Goal: Contribute content: Add original content to the website for others to see

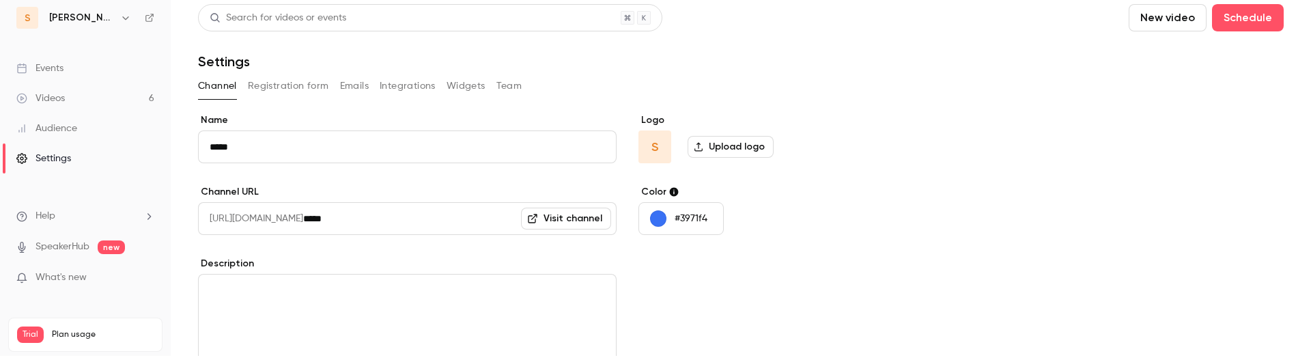
click at [290, 72] on div "Search for videos or events New video Schedule Settings Channel Registration fo…" at bounding box center [740, 285] width 1085 height 562
click at [301, 87] on button "Registration form" at bounding box center [288, 86] width 81 height 22
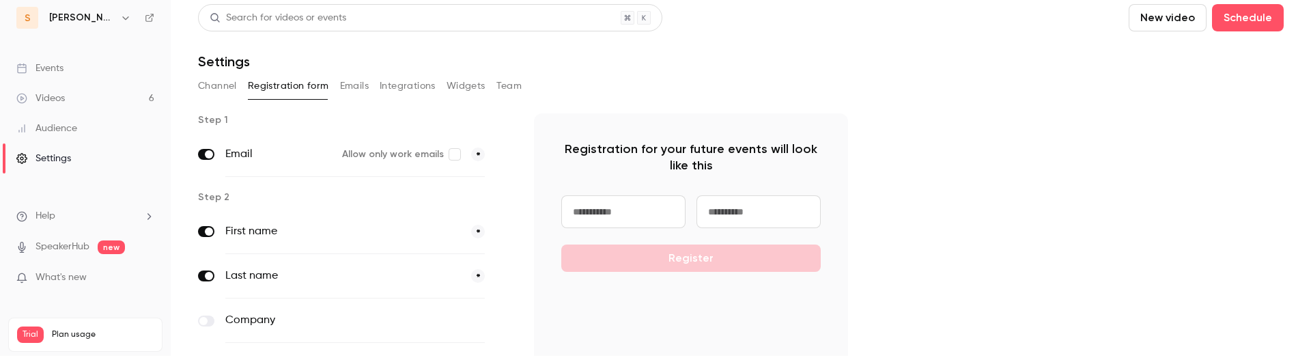
click at [343, 81] on button "Emails" at bounding box center [354, 86] width 29 height 22
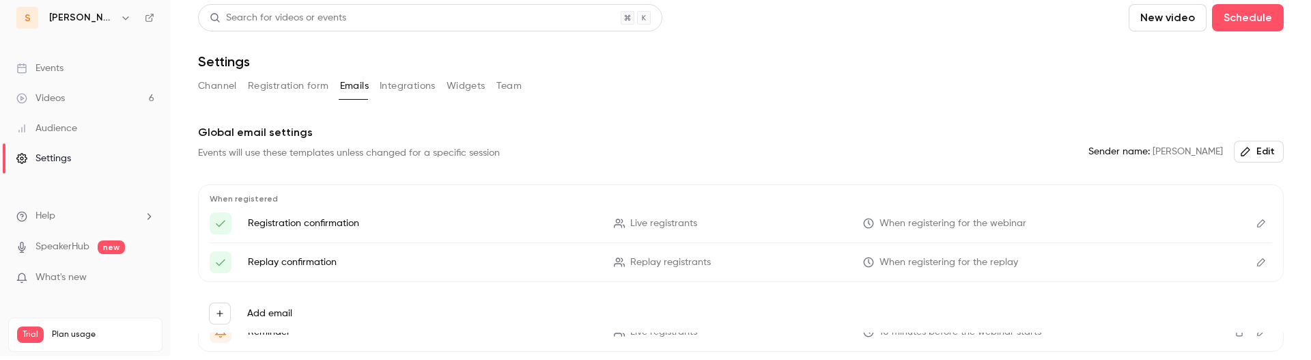
click at [395, 90] on button "Integrations" at bounding box center [408, 86] width 56 height 22
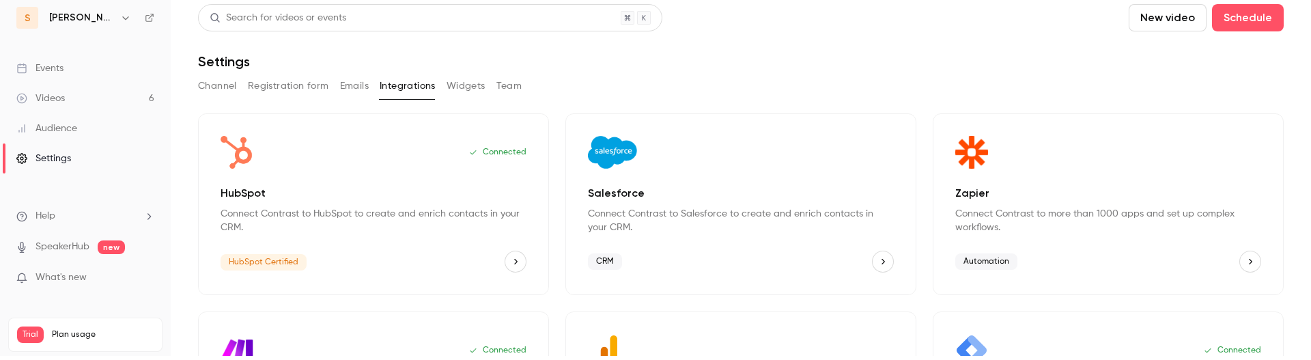
click at [467, 89] on button "Widgets" at bounding box center [465, 86] width 39 height 22
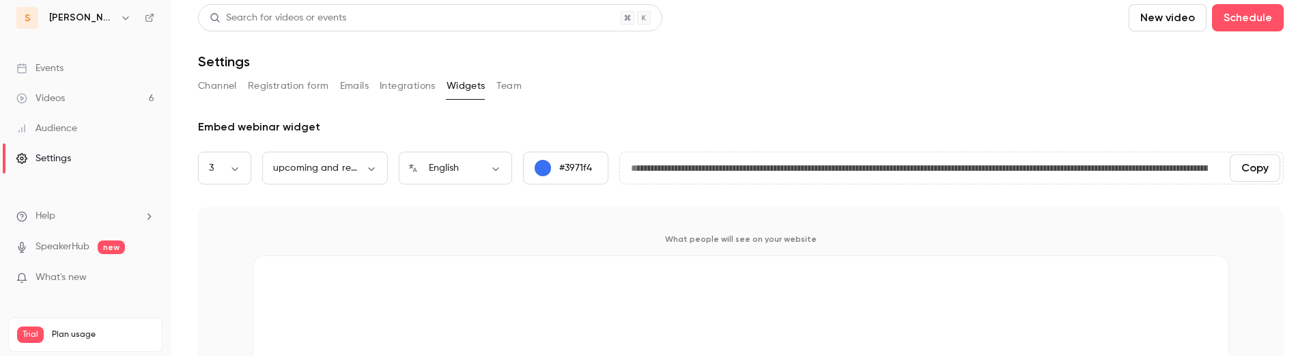
click at [508, 81] on button "Team" at bounding box center [509, 86] width 26 height 22
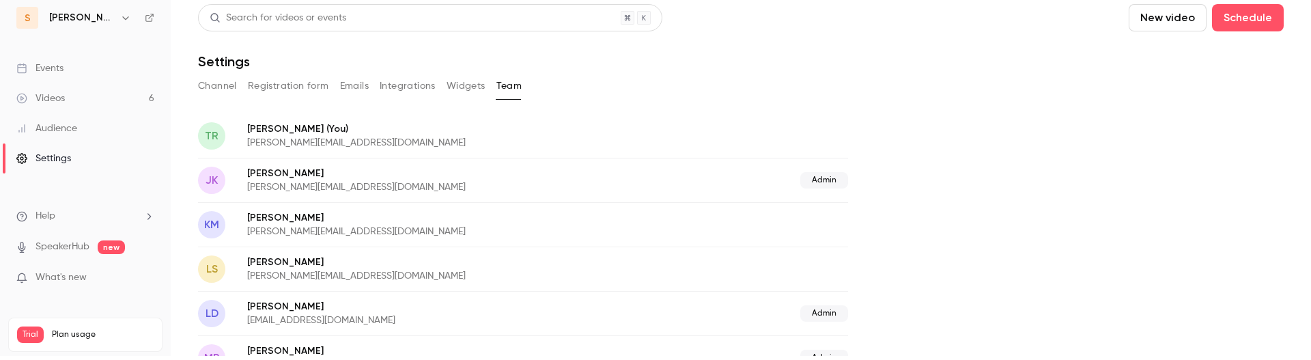
click at [873, 26] on button "New video" at bounding box center [1167, 17] width 78 height 27
click at [873, 85] on li "Upload" at bounding box center [1185, 90] width 147 height 35
click at [873, 290] on p "Upload completed" at bounding box center [1195, 334] width 126 height 12
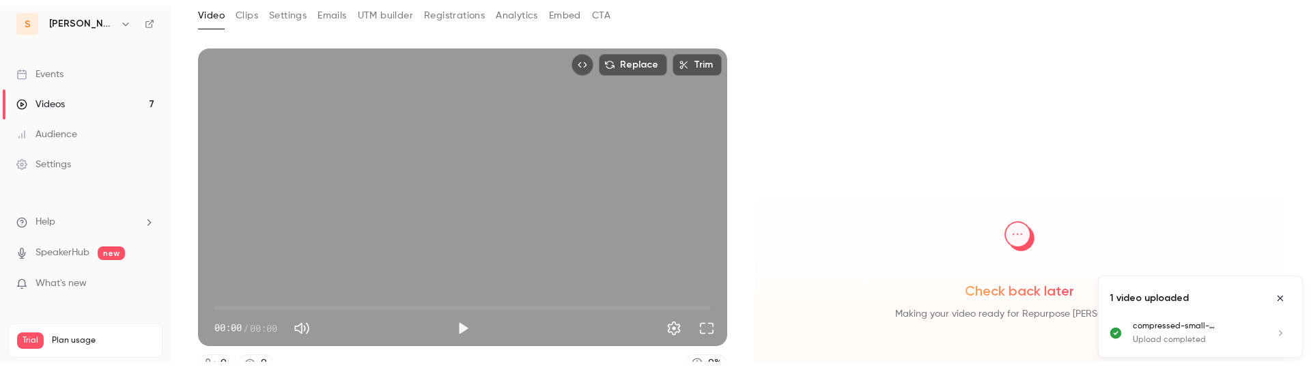
scroll to position [78, 0]
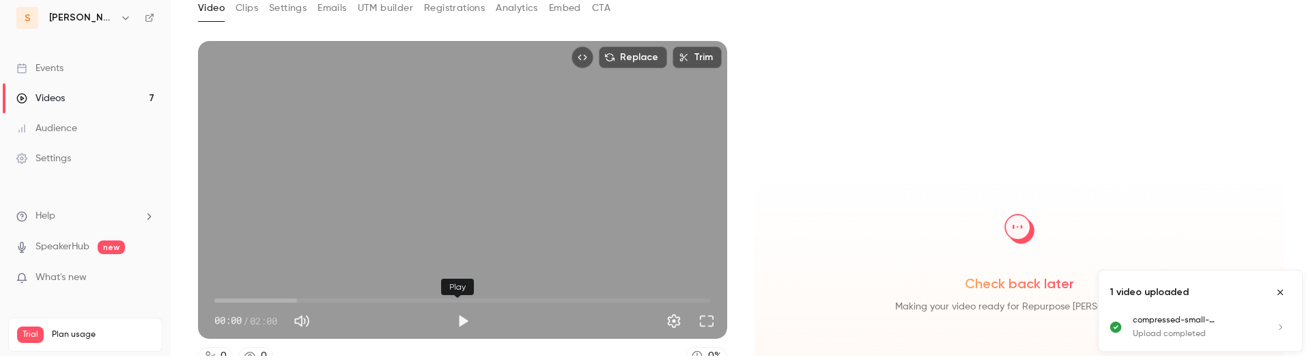
click at [454, 290] on button "Play" at bounding box center [462, 320] width 27 height 27
click at [449, 290] on button "Play" at bounding box center [462, 320] width 27 height 27
click at [694, 236] on div "Replace Trim 00:17 00:17 / 02:00" at bounding box center [462, 190] width 529 height 298
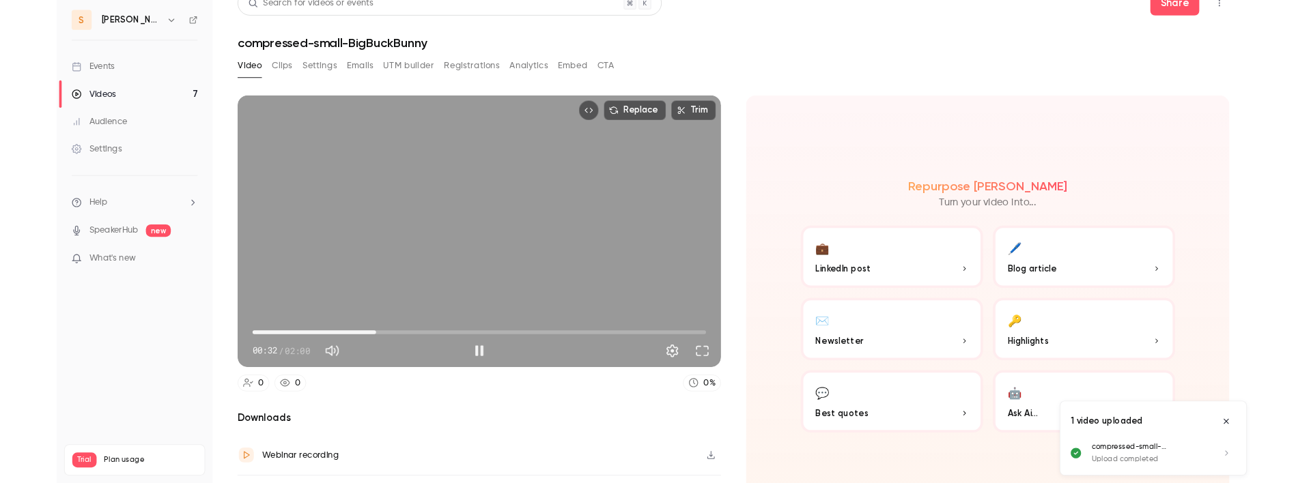
scroll to position [0, 0]
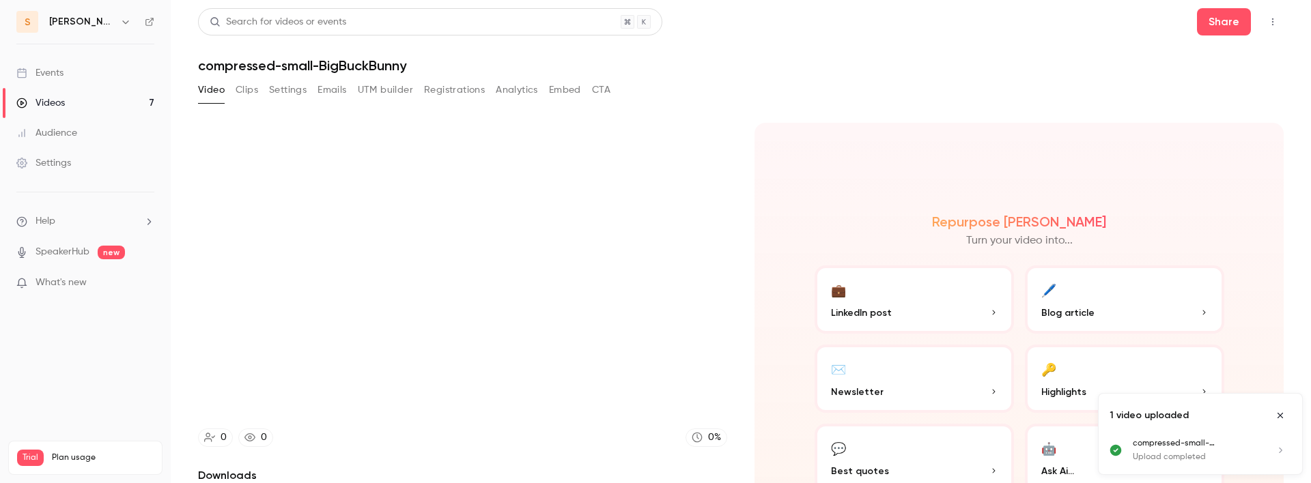
type input "****"
click at [236, 91] on button "Clips" at bounding box center [247, 90] width 23 height 22
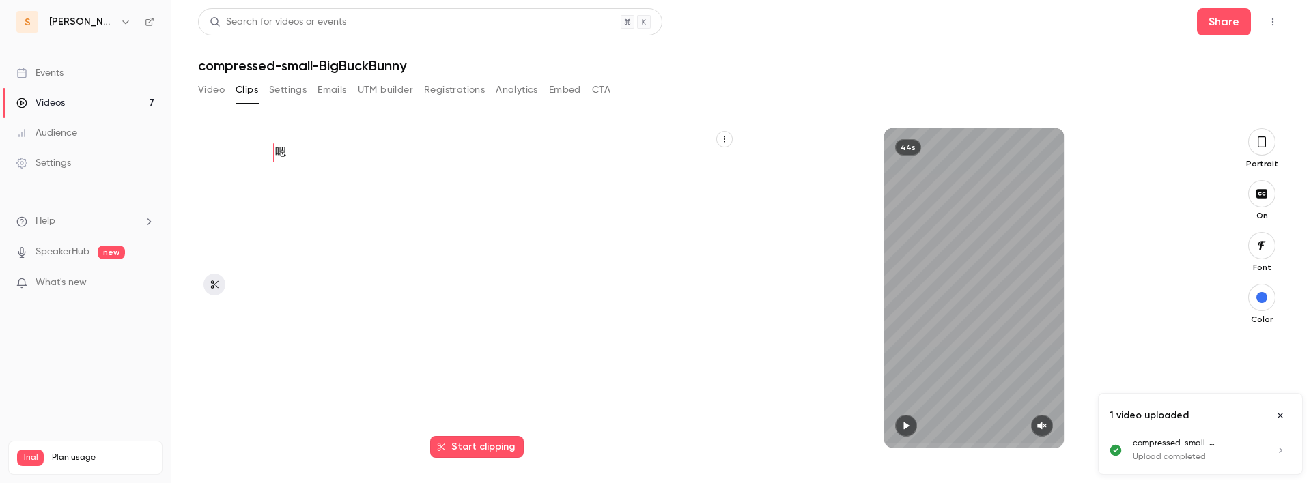
click at [873, 290] on button "button" at bounding box center [906, 426] width 22 height 22
click at [873, 290] on icon "button" at bounding box center [905, 426] width 11 height 10
type input "***"
click at [298, 92] on button "Settings" at bounding box center [288, 90] width 38 height 22
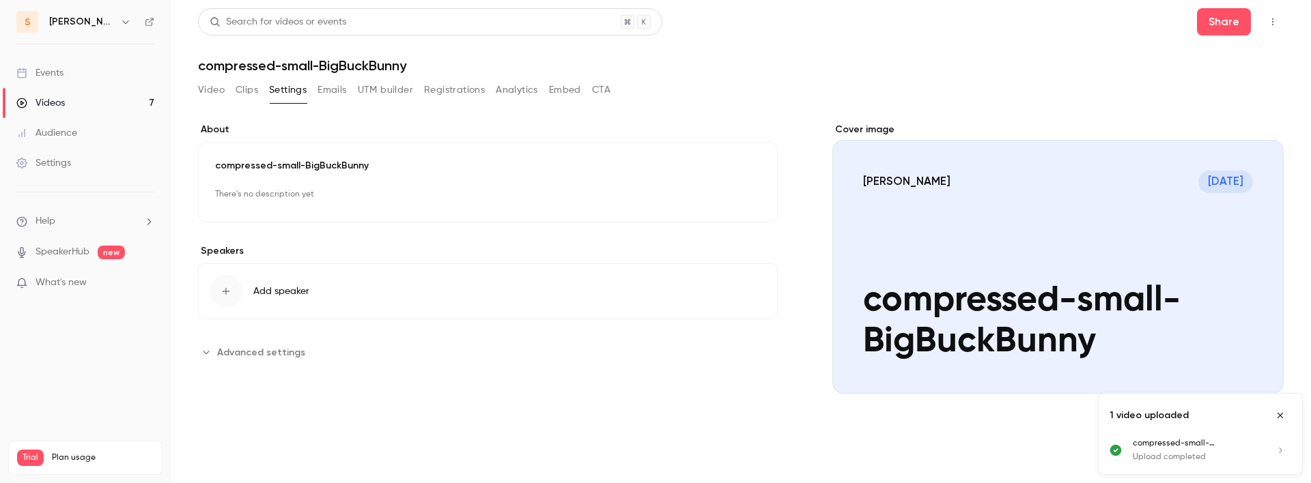
click at [343, 95] on button "Emails" at bounding box center [331, 90] width 29 height 22
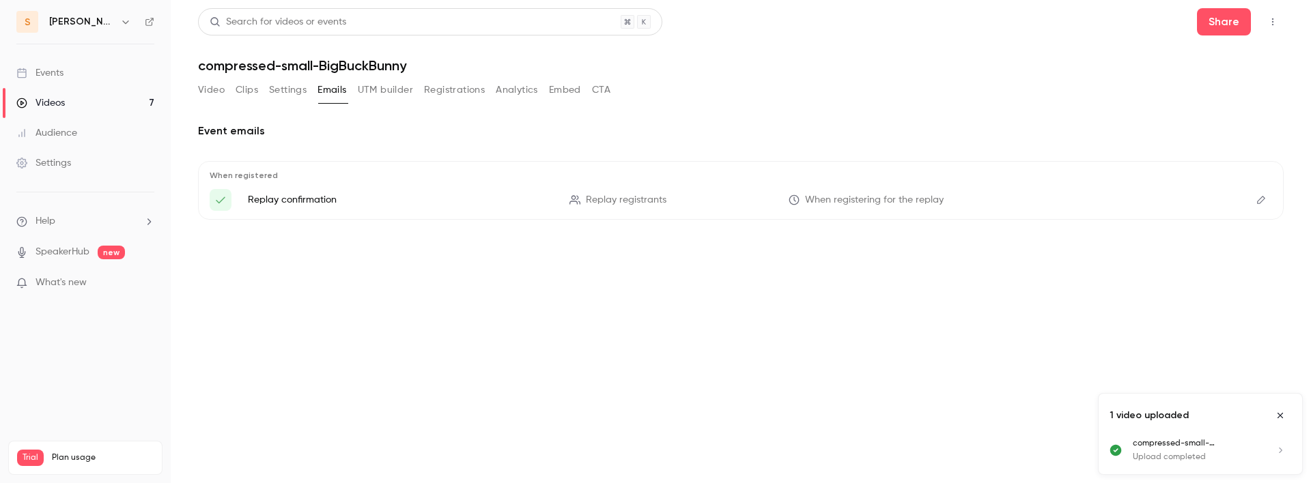
drag, startPoint x: 382, startPoint y: 90, endPoint x: 429, endPoint y: 91, distance: 47.8
click at [382, 90] on button "UTM builder" at bounding box center [385, 90] width 55 height 22
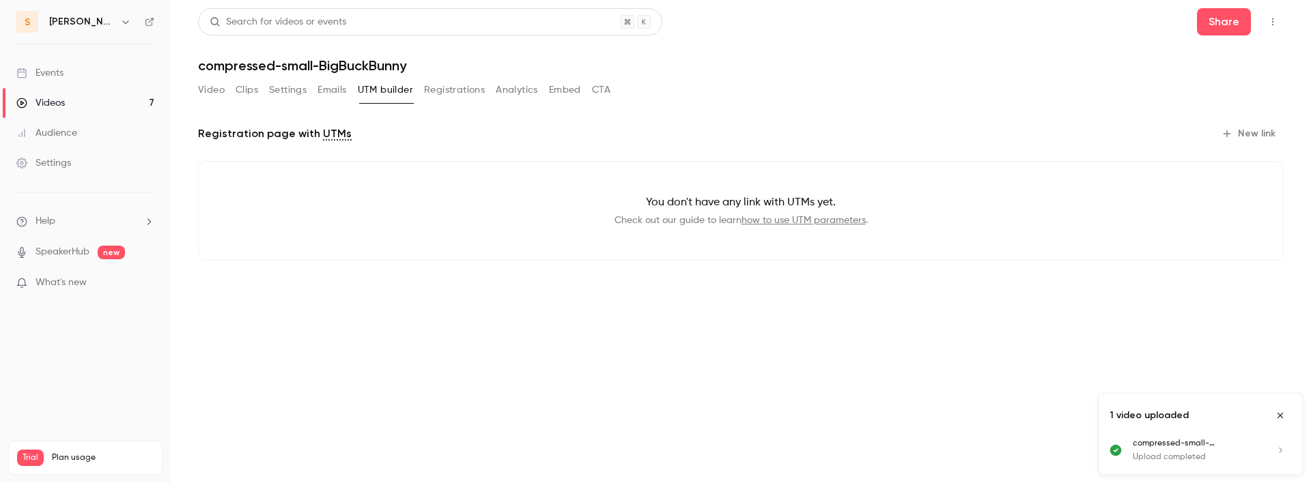
click at [447, 91] on button "Registrations" at bounding box center [454, 90] width 61 height 22
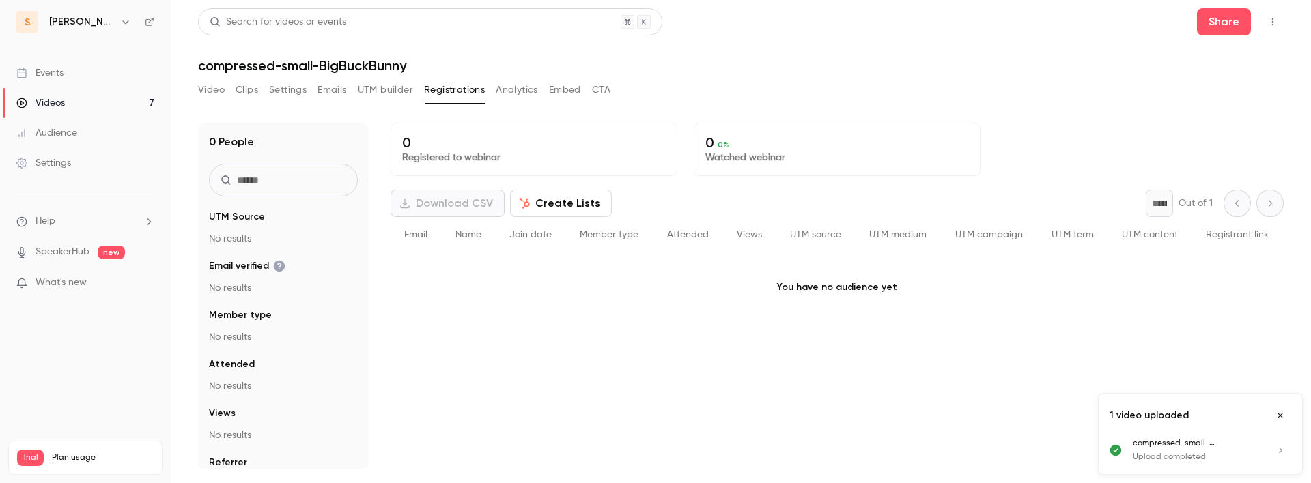
click at [512, 91] on button "Analytics" at bounding box center [517, 90] width 42 height 22
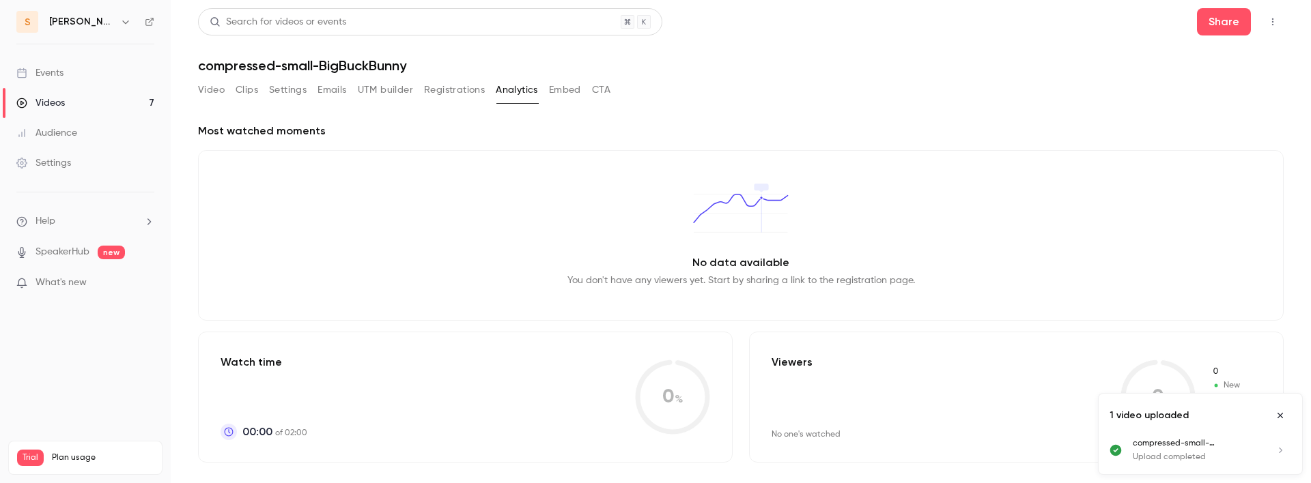
click at [565, 91] on button "Embed" at bounding box center [565, 90] width 32 height 22
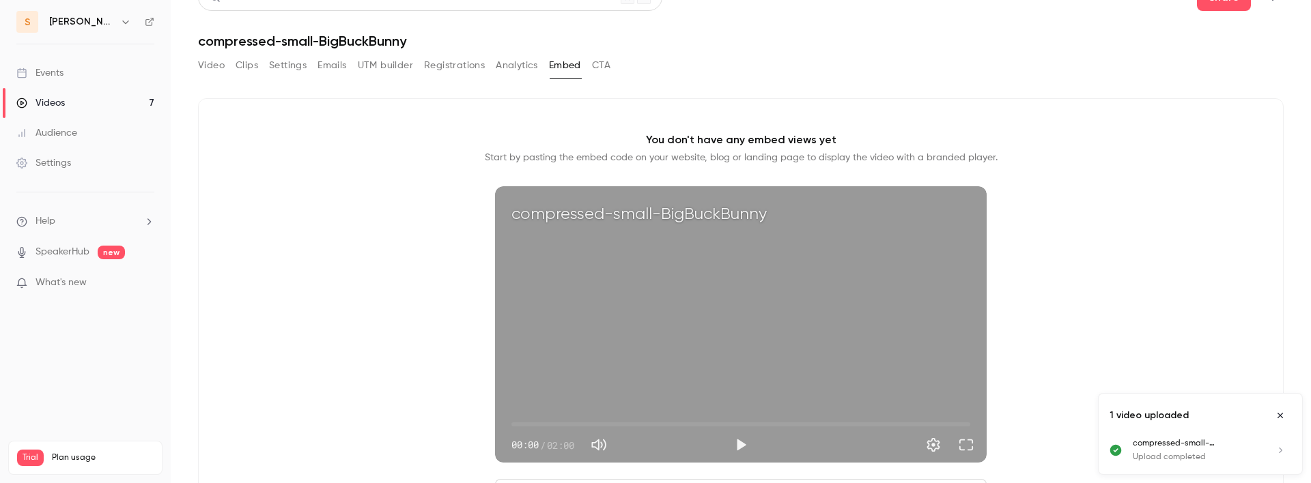
scroll to position [78, 0]
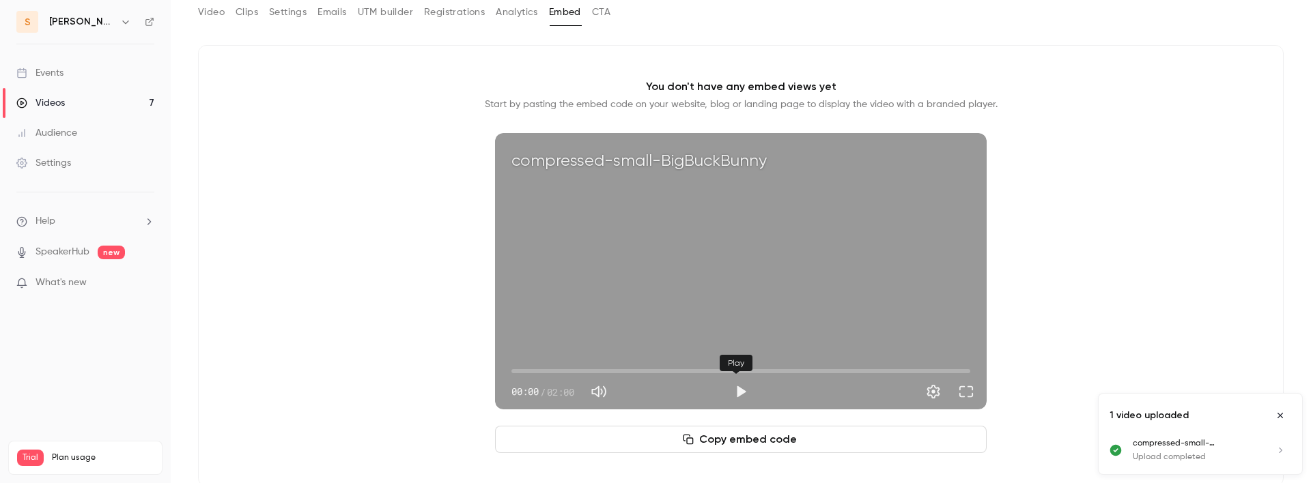
click at [738, 290] on button "Play" at bounding box center [740, 391] width 27 height 27
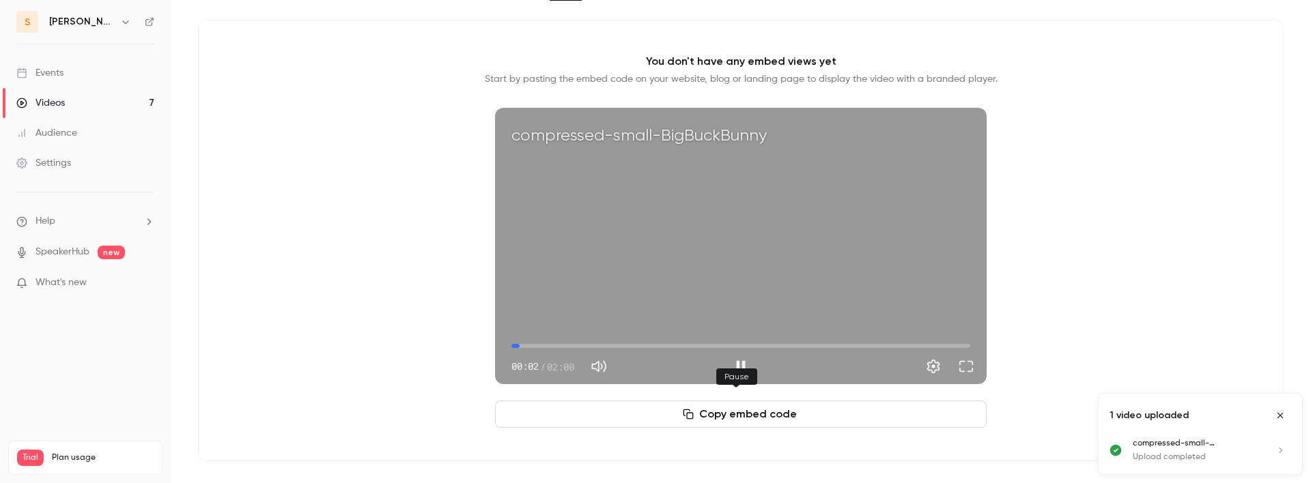
scroll to position [0, 0]
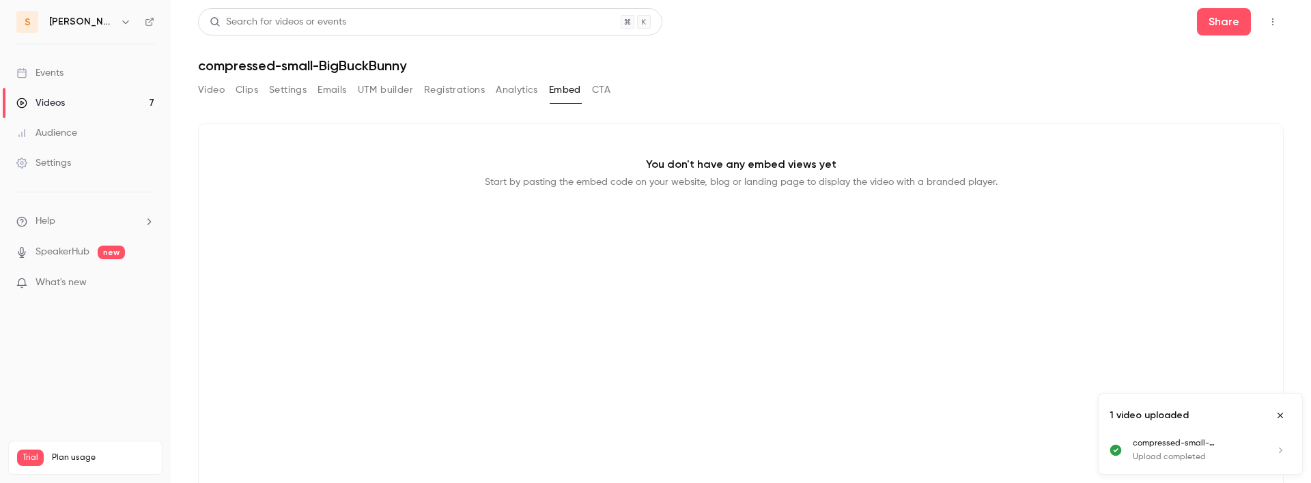
type input "***"
click at [218, 87] on button "Video" at bounding box center [211, 90] width 27 height 22
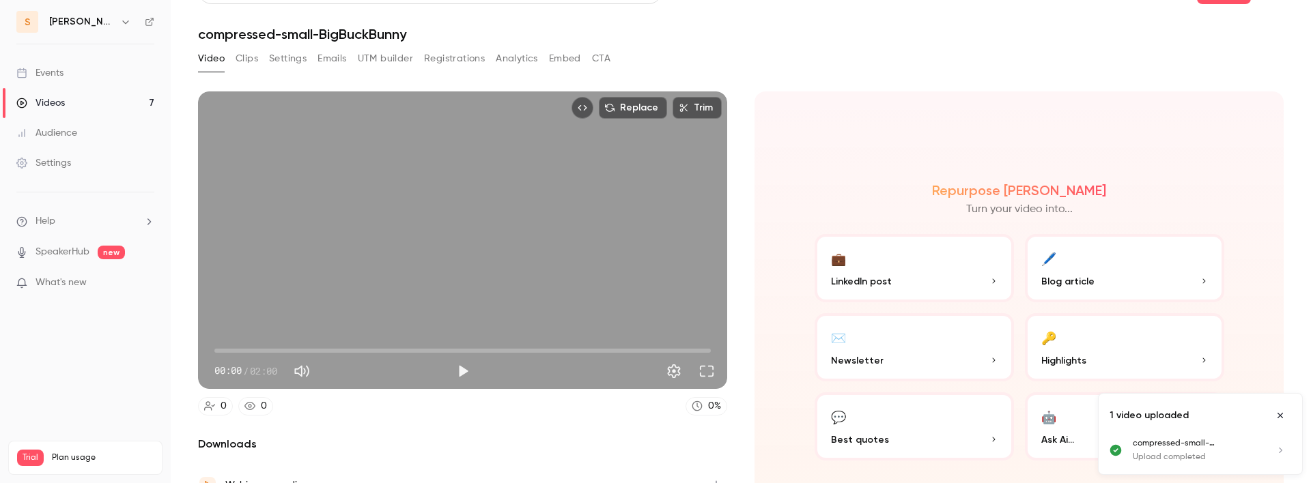
scroll to position [13, 0]
